Goal: Find specific page/section: Find specific page/section

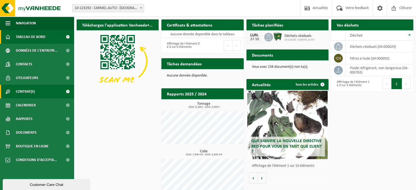
click at [19, 92] on span "Contrat(s)" at bounding box center [25, 92] width 19 height 14
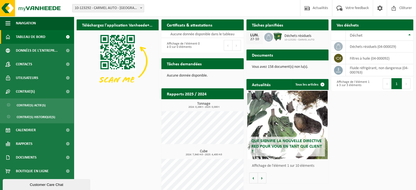
click at [279, 53] on div "Documents Consulter vos documents" at bounding box center [288, 55] width 82 height 11
click at [268, 67] on p "Vous avez 158 document(s) non lu(s)." at bounding box center [287, 67] width 71 height 4
click at [262, 51] on h2 "Documents" at bounding box center [263, 55] width 32 height 11
click at [262, 56] on h2 "Documents" at bounding box center [263, 55] width 32 height 11
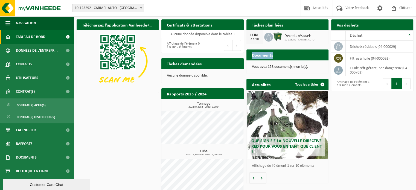
click at [262, 56] on h2 "Documents" at bounding box center [263, 55] width 32 height 11
click at [259, 63] on div "Vous avez 158 document(s) non lu(s)." at bounding box center [288, 66] width 82 height 13
click at [263, 67] on p "Vous avez 158 document(s) non lu(s)." at bounding box center [287, 67] width 71 height 4
click at [265, 25] on h2 "Tâches planifiées" at bounding box center [268, 24] width 42 height 11
click at [290, 39] on span "10-123292 - CARMEL AUTO" at bounding box center [300, 39] width 30 height 3
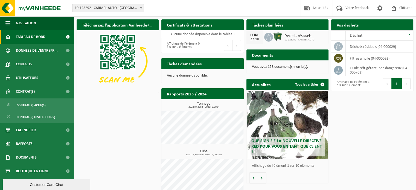
click at [283, 56] on div "Documents Consulter vos documents" at bounding box center [288, 55] width 82 height 11
click at [279, 66] on p "Vous avez 158 document(s) non lu(s)." at bounding box center [287, 67] width 71 height 4
click at [27, 38] on span "Tableau de bord" at bounding box center [31, 37] width 30 height 14
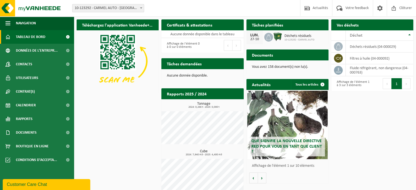
click at [273, 57] on h2 "Documents" at bounding box center [263, 55] width 32 height 11
click at [275, 65] on p "Vous avez 158 document(s) non lu(s)." at bounding box center [287, 67] width 71 height 4
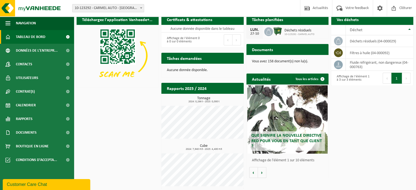
scroll to position [7, 0]
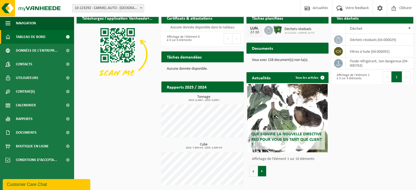
click at [264, 174] on button "Volgende" at bounding box center [262, 171] width 8 height 11
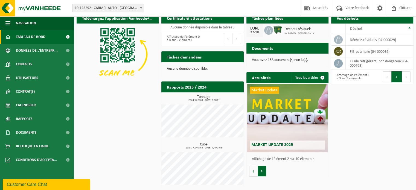
scroll to position [0, 0]
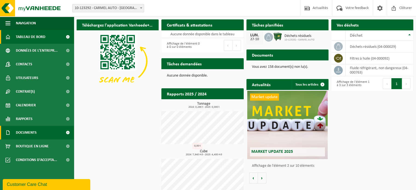
click at [30, 134] on span "Documents" at bounding box center [26, 133] width 21 height 14
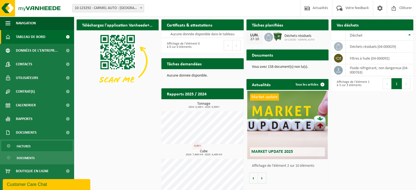
click at [27, 148] on span "Factures" at bounding box center [24, 146] width 14 height 10
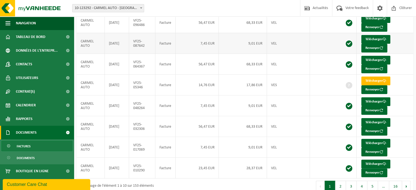
scroll to position [104, 0]
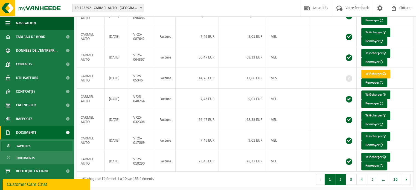
click at [344, 179] on button "2" at bounding box center [340, 179] width 11 height 11
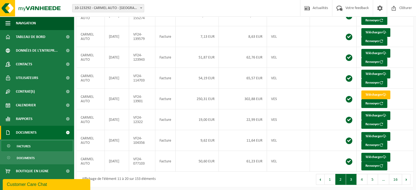
click at [354, 180] on button "3" at bounding box center [351, 179] width 11 height 11
click at [331, 179] on button "1" at bounding box center [330, 179] width 11 height 11
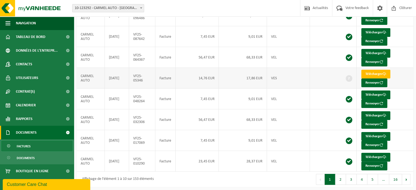
click at [159, 80] on td "Facture" at bounding box center [165, 78] width 20 height 21
